Goal: Information Seeking & Learning: Learn about a topic

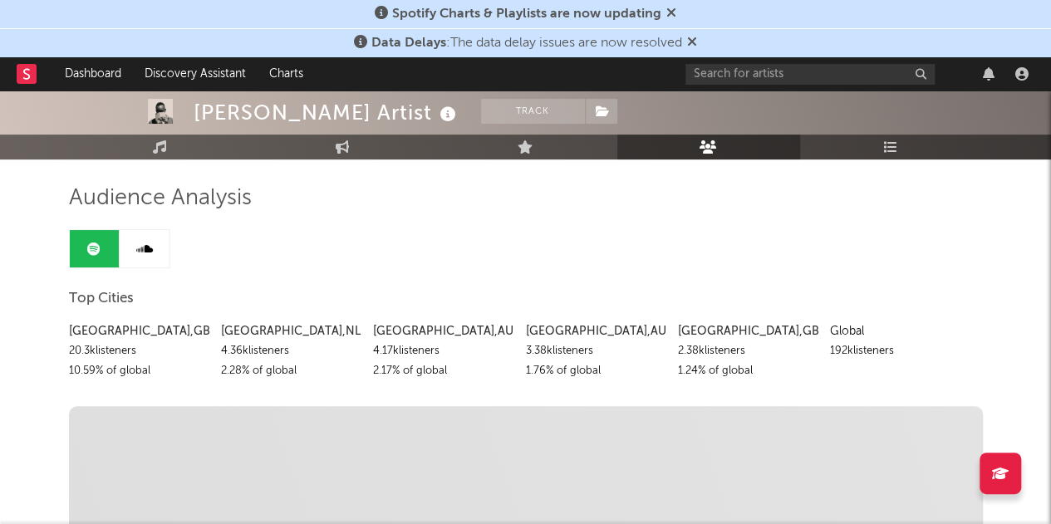
scroll to position [97, 0]
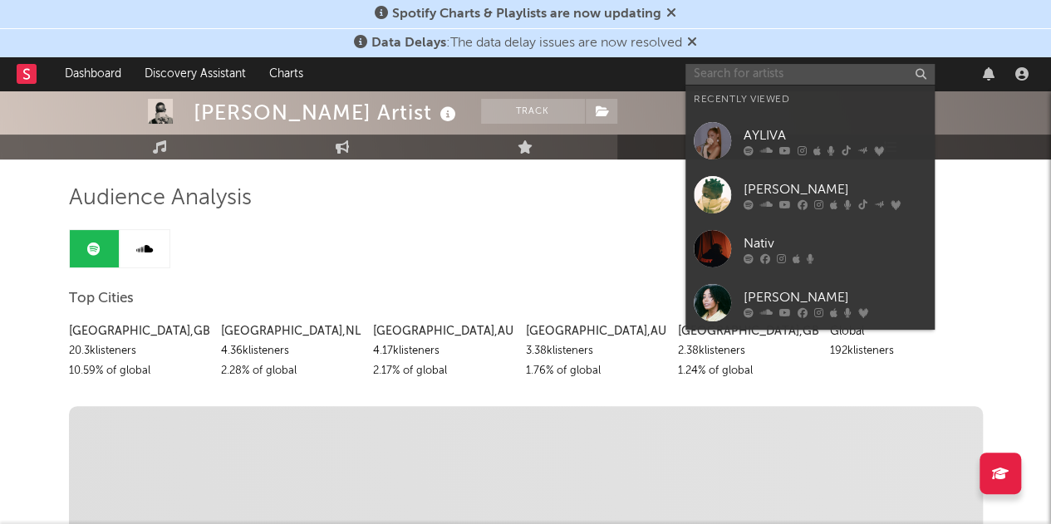
click at [750, 76] on input "text" at bounding box center [809, 74] width 249 height 21
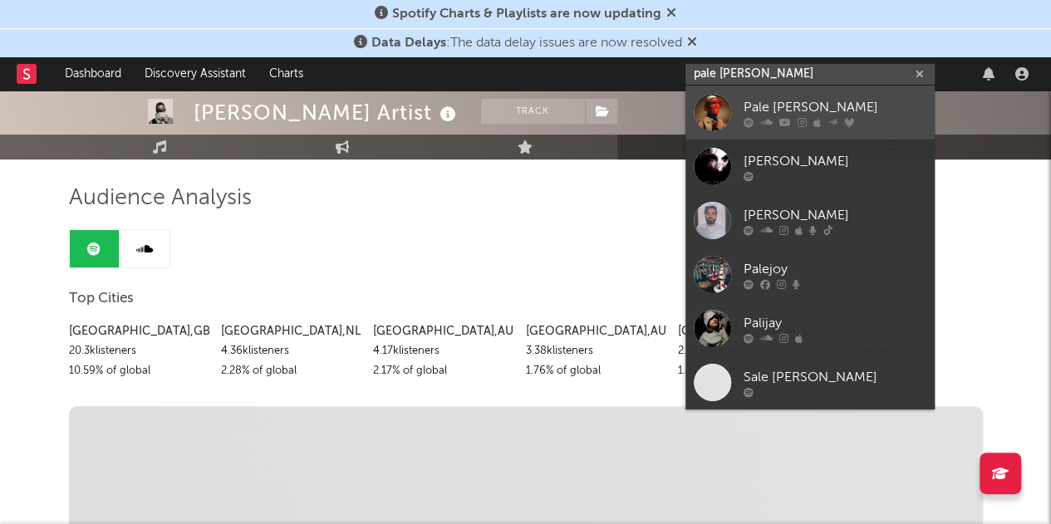
type input "pale [PERSON_NAME]"
click at [740, 105] on link "Pale [PERSON_NAME]" at bounding box center [809, 113] width 249 height 54
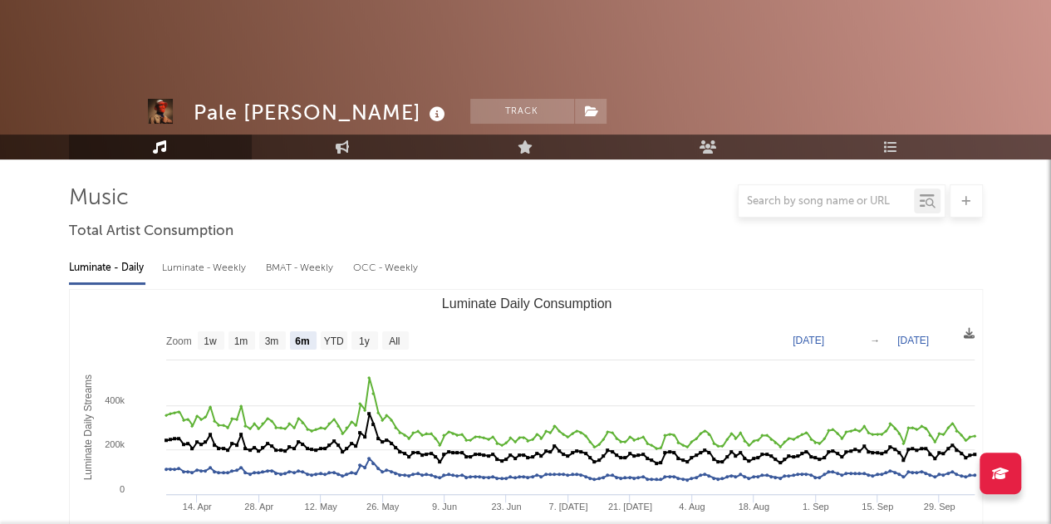
select select "6m"
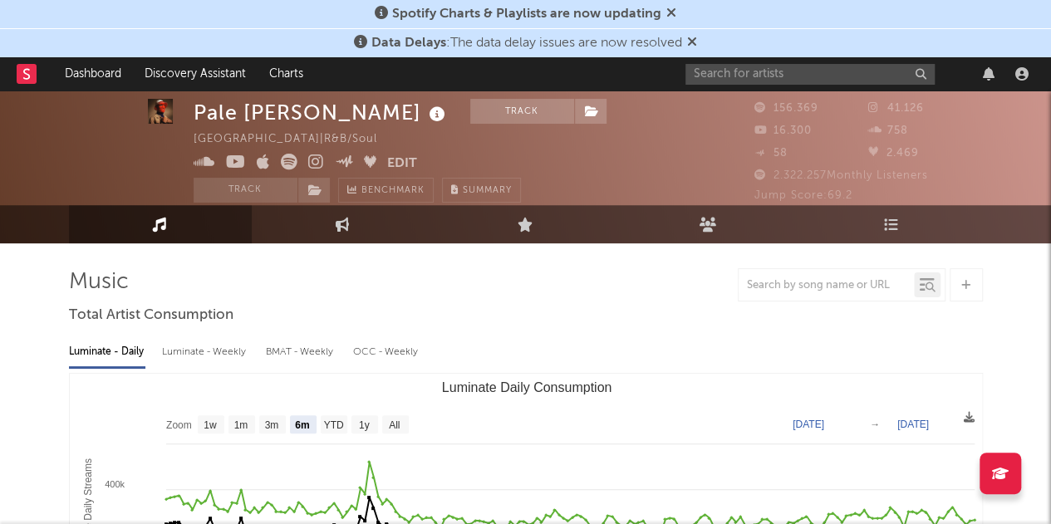
scroll to position [9, 0]
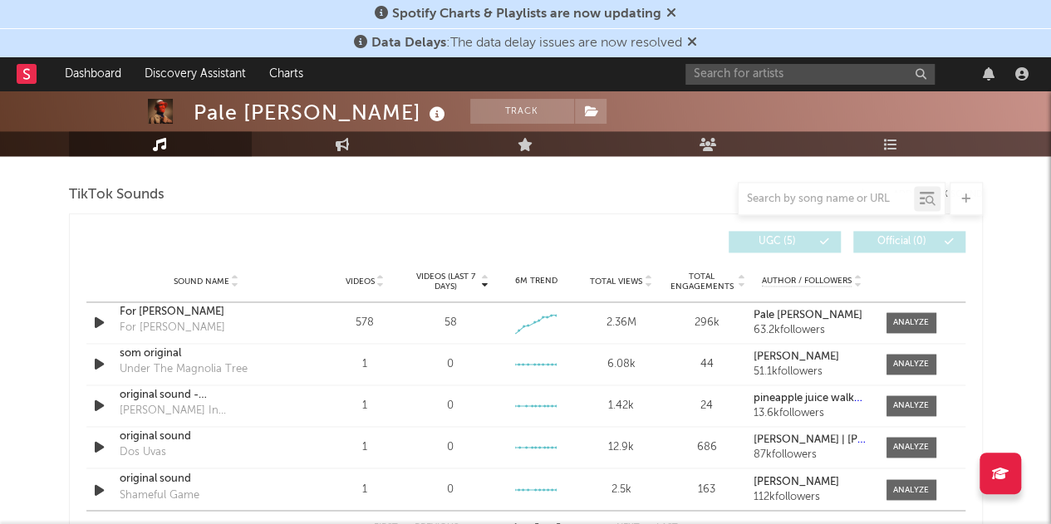
scroll to position [1110, 0]
click at [100, 319] on icon "button" at bounding box center [99, 322] width 17 height 21
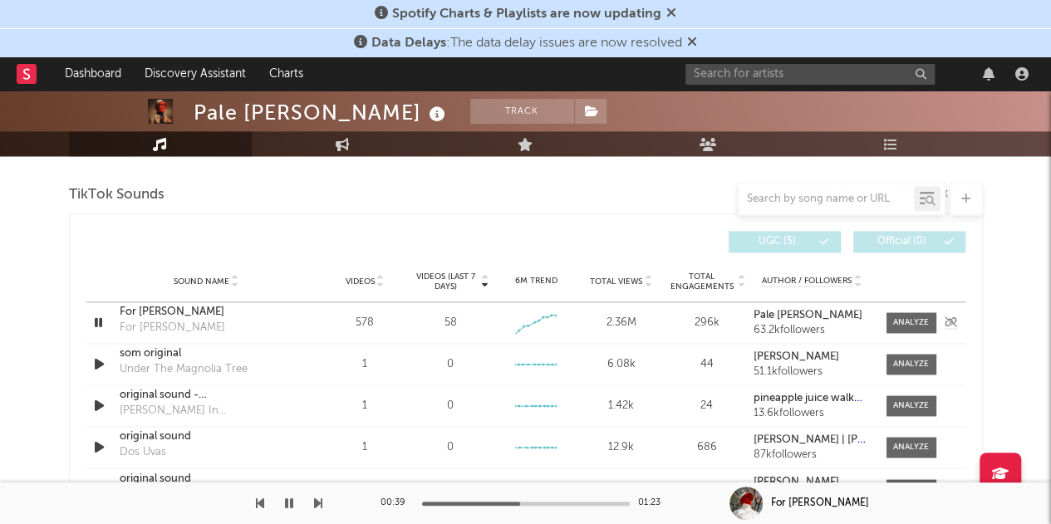
click at [100, 319] on icon "button" at bounding box center [99, 322] width 16 height 21
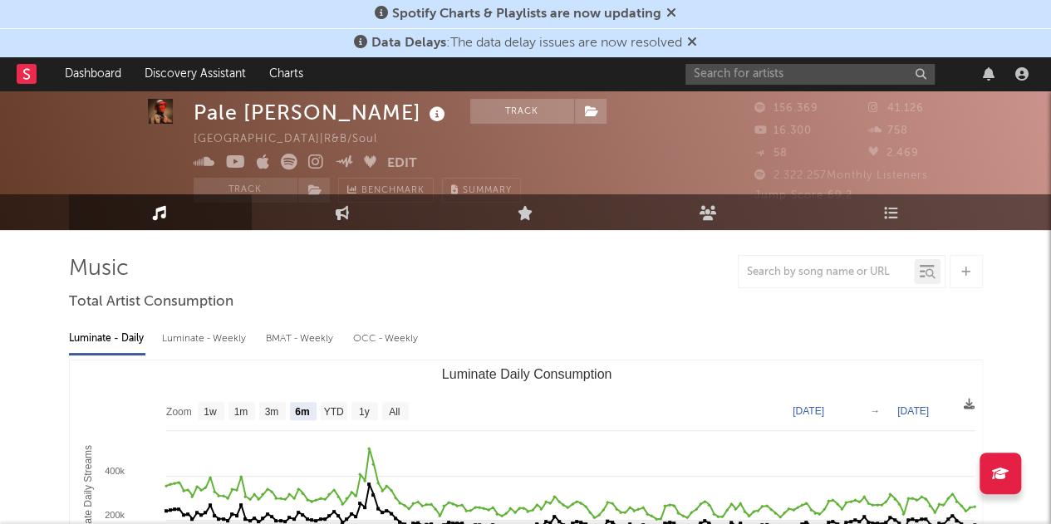
scroll to position [0, 0]
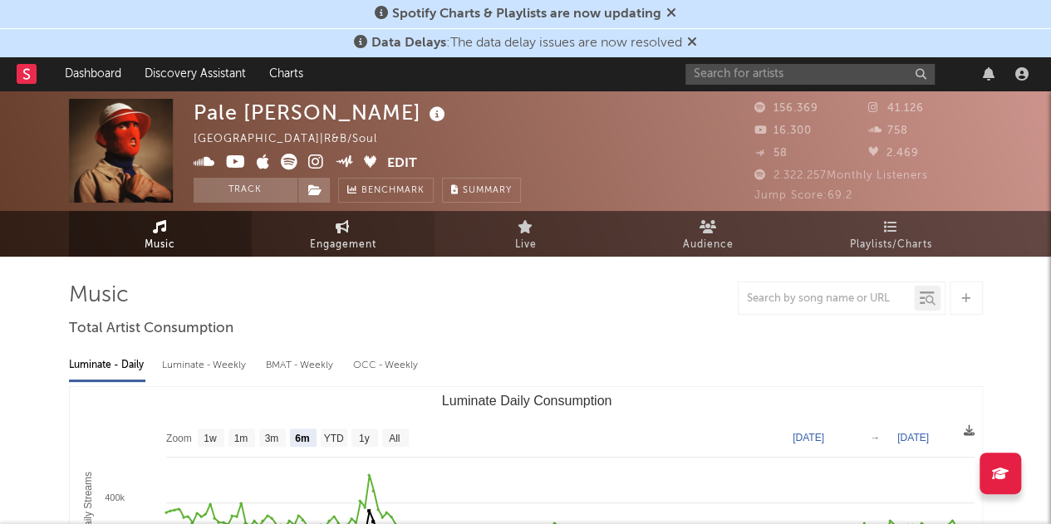
click at [360, 233] on link "Engagement" at bounding box center [343, 234] width 183 height 46
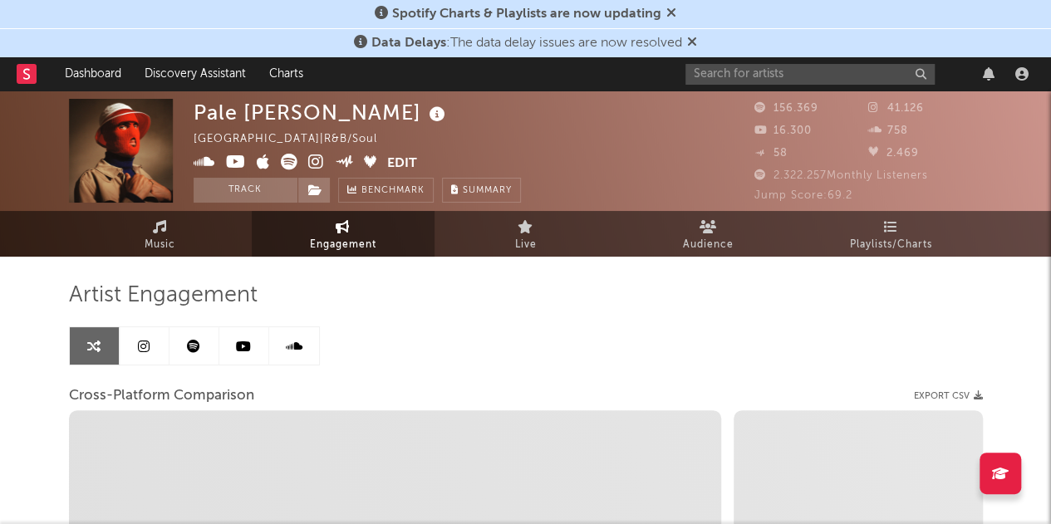
select select "1w"
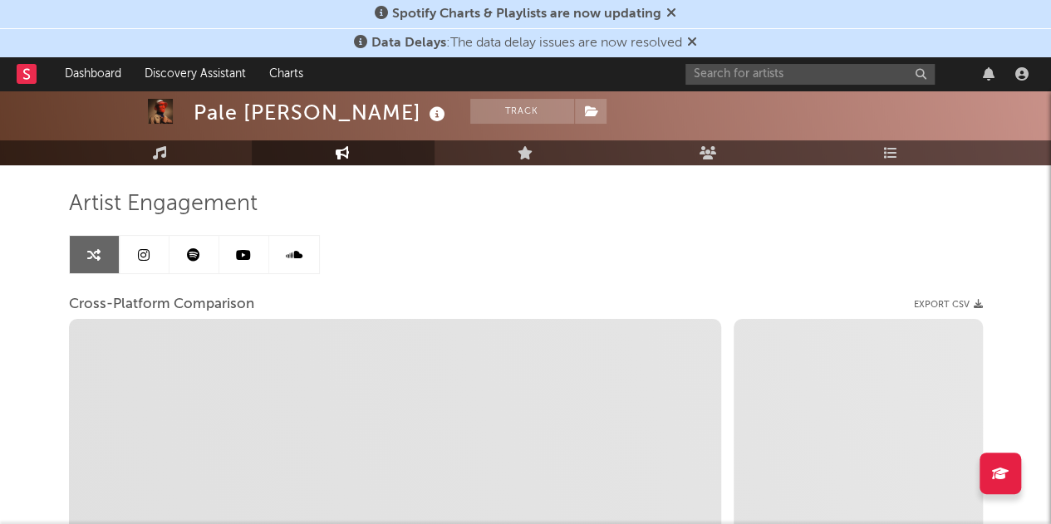
scroll to position [98, 0]
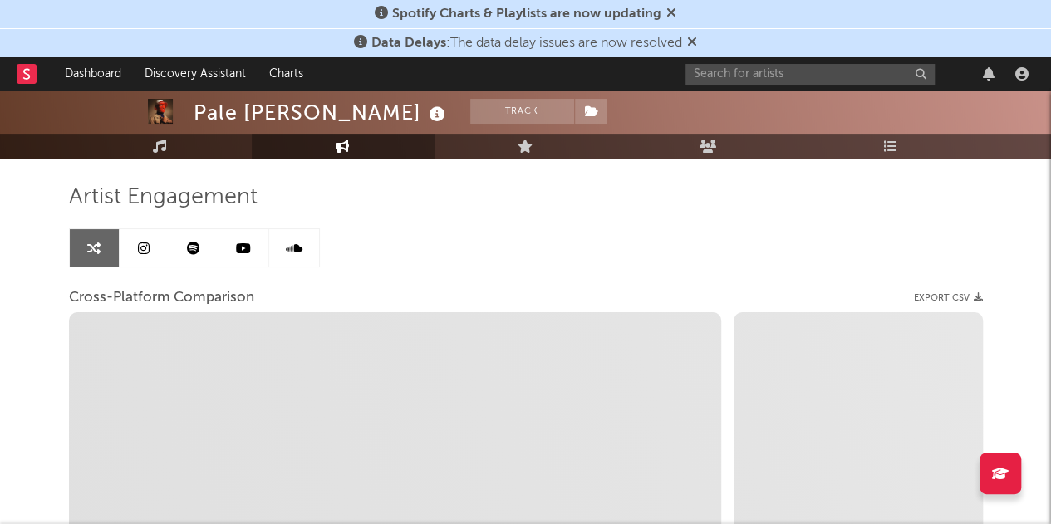
select select "1m"
